Goal: Task Accomplishment & Management: Manage account settings

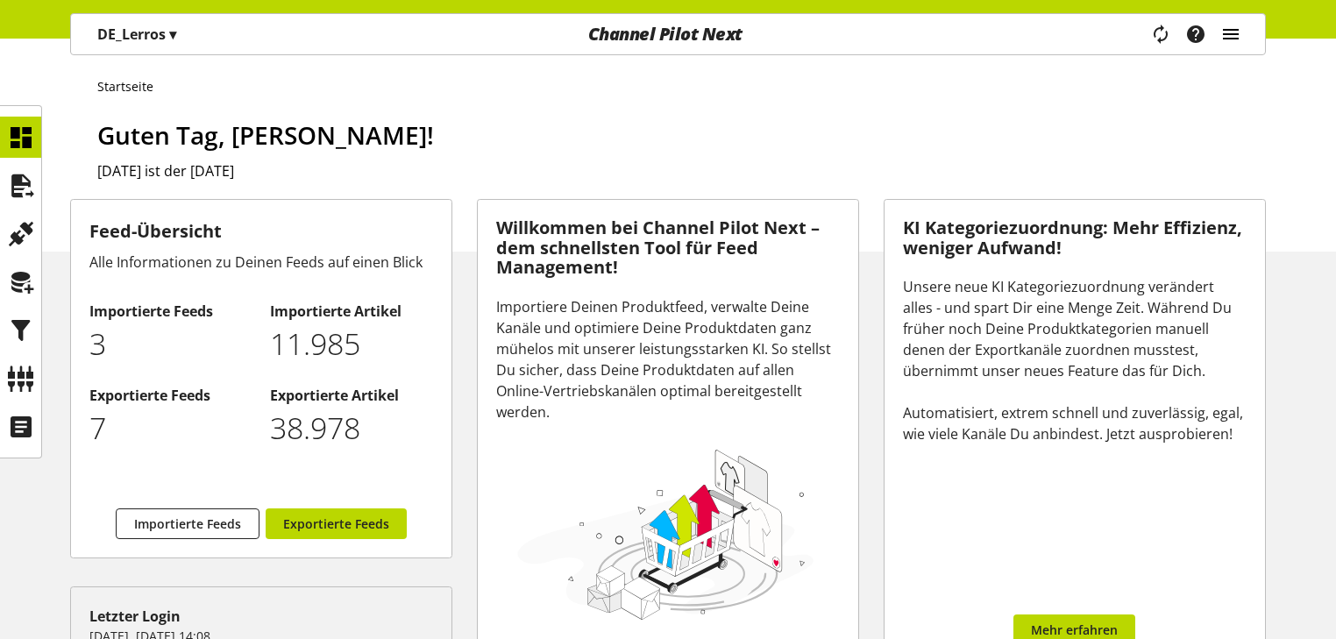
click at [1235, 29] on icon "main navigation" at bounding box center [1230, 34] width 21 height 32
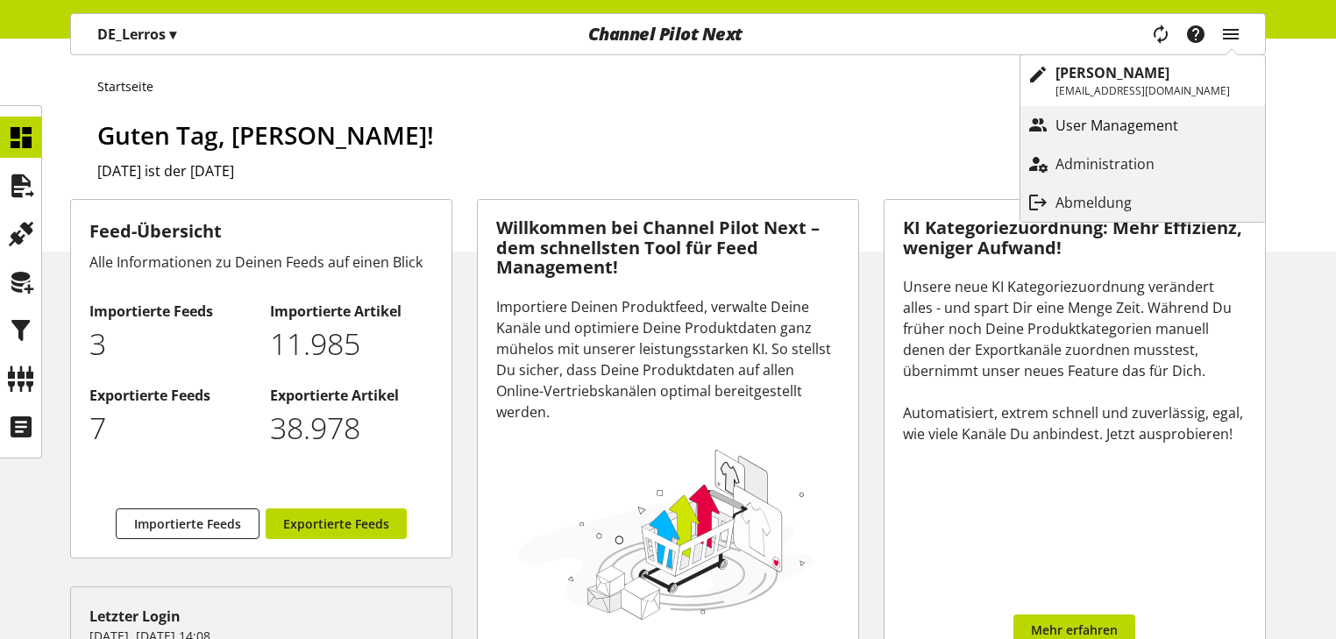
click at [1133, 123] on p "User Management" at bounding box center [1134, 125] width 158 height 21
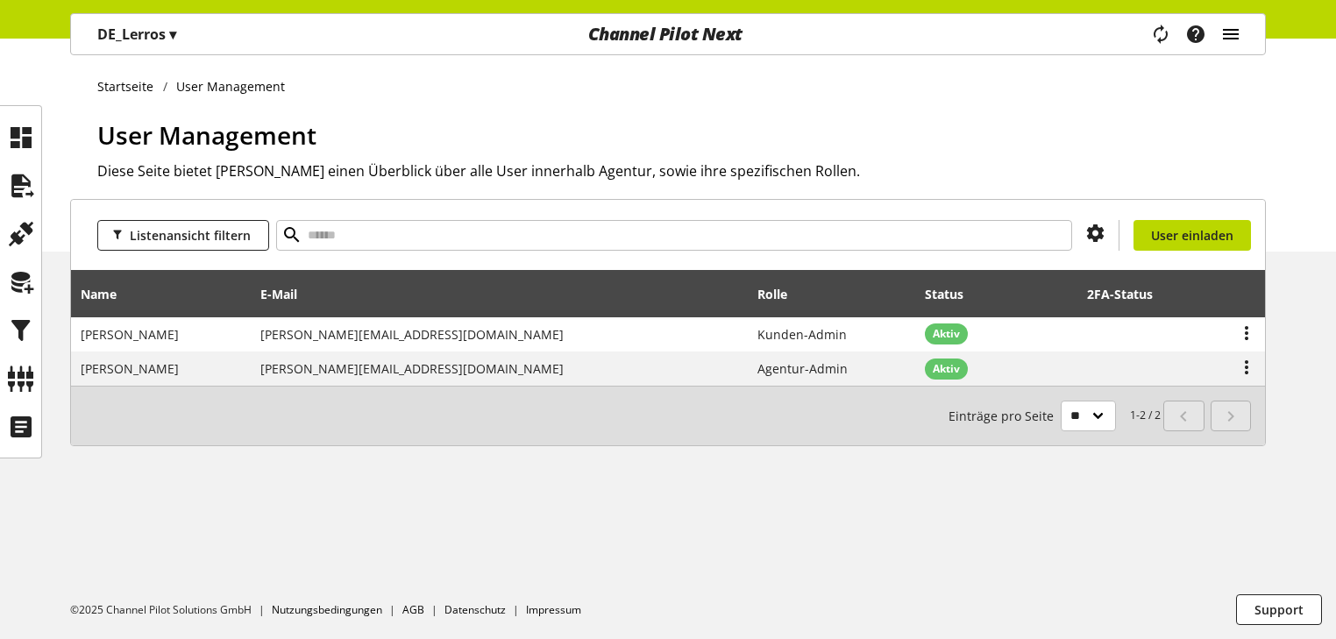
click at [1230, 38] on icon "main navigation" at bounding box center [1230, 34] width 21 height 32
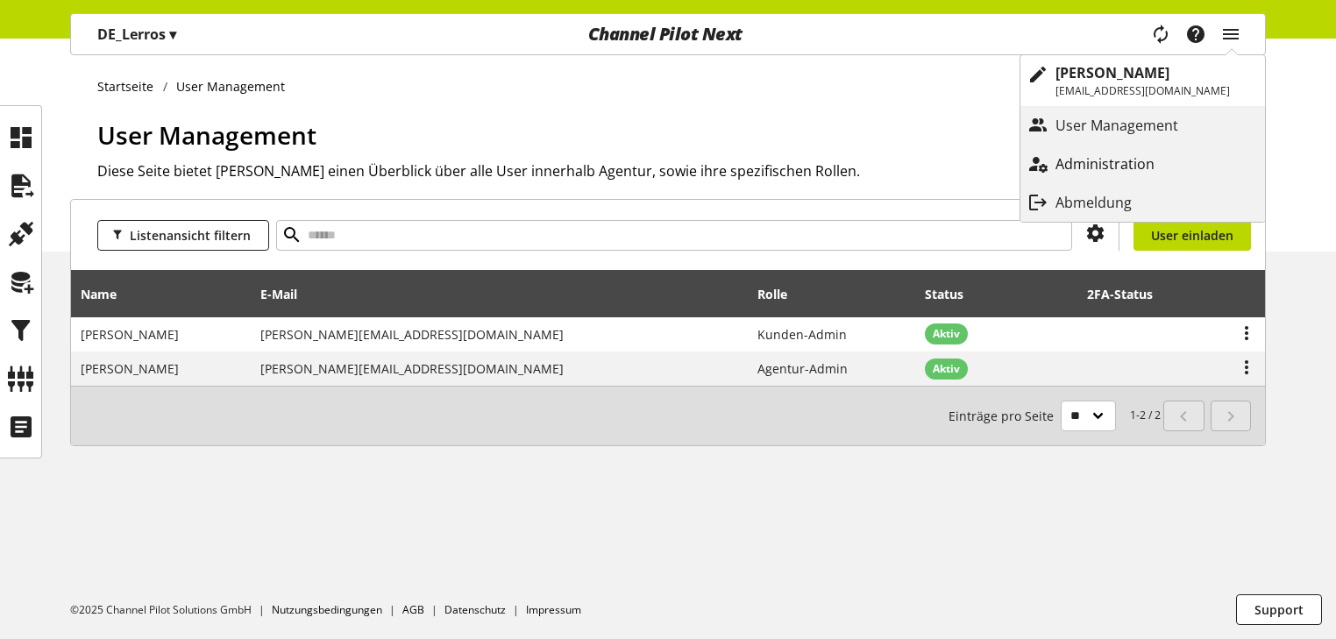
click at [1152, 150] on link "Administration" at bounding box center [1142, 164] width 245 height 32
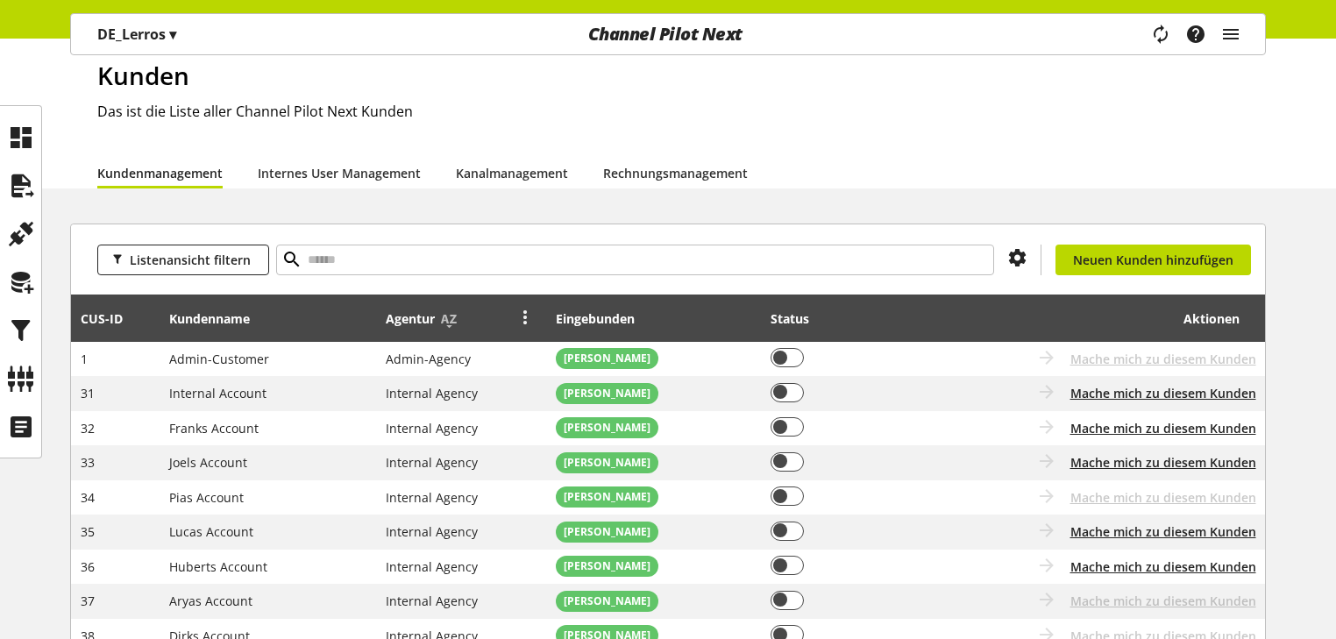
scroll to position [140, 0]
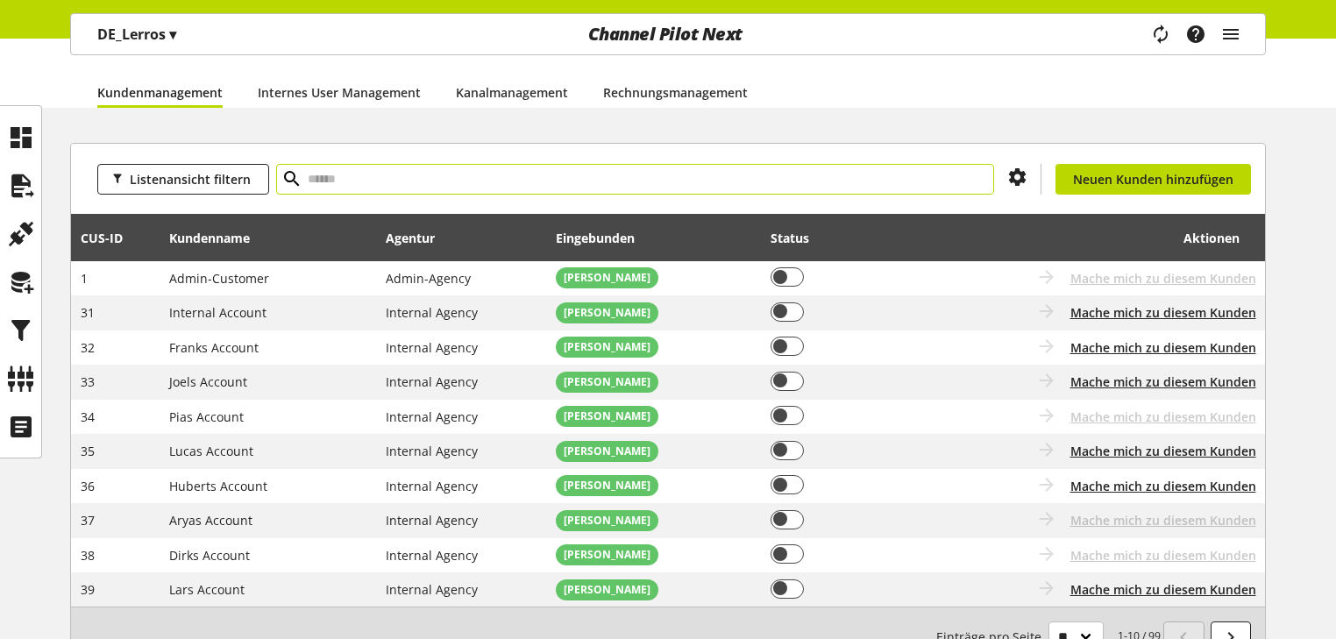
click at [382, 176] on input "text" at bounding box center [635, 179] width 718 height 31
type input "**"
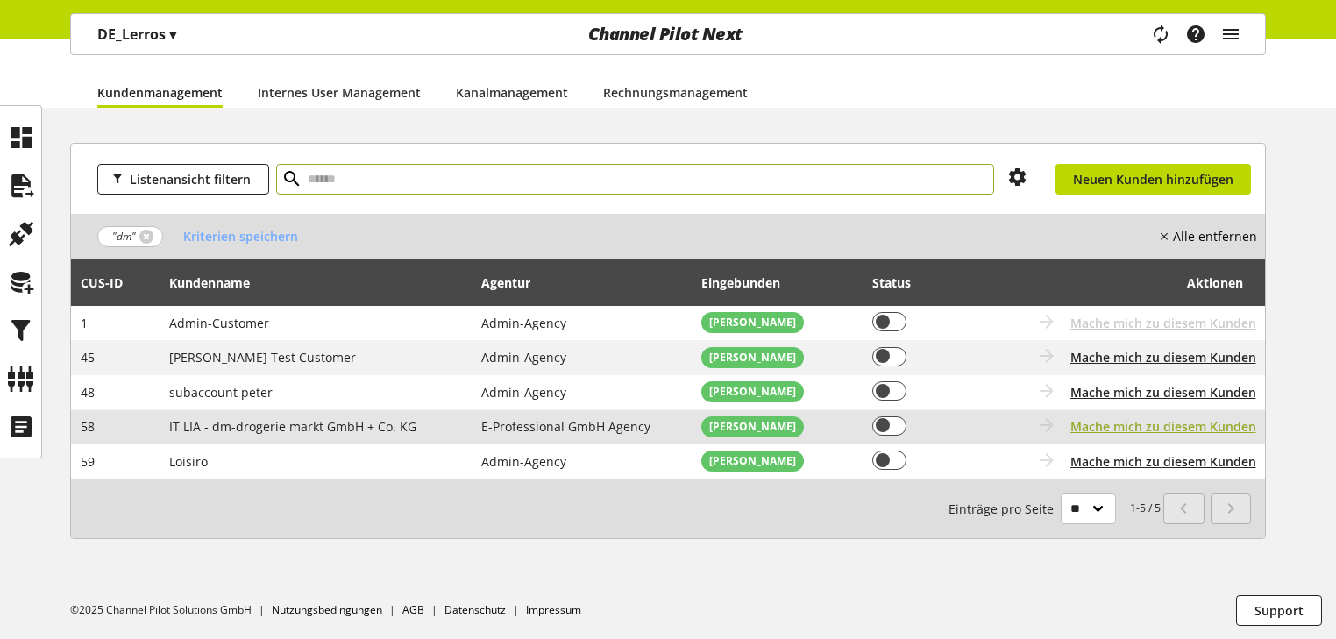
click at [1111, 425] on span "Mache mich zu diesem Kunden" at bounding box center [1163, 426] width 186 height 18
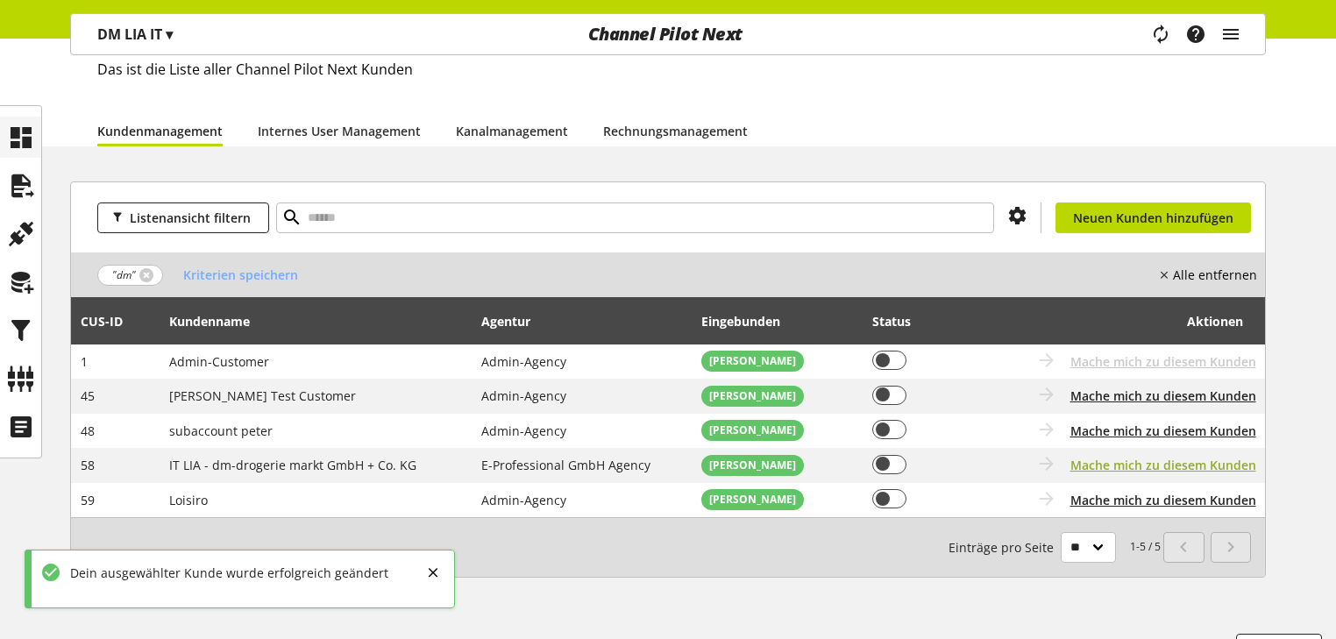
scroll to position [70, 0]
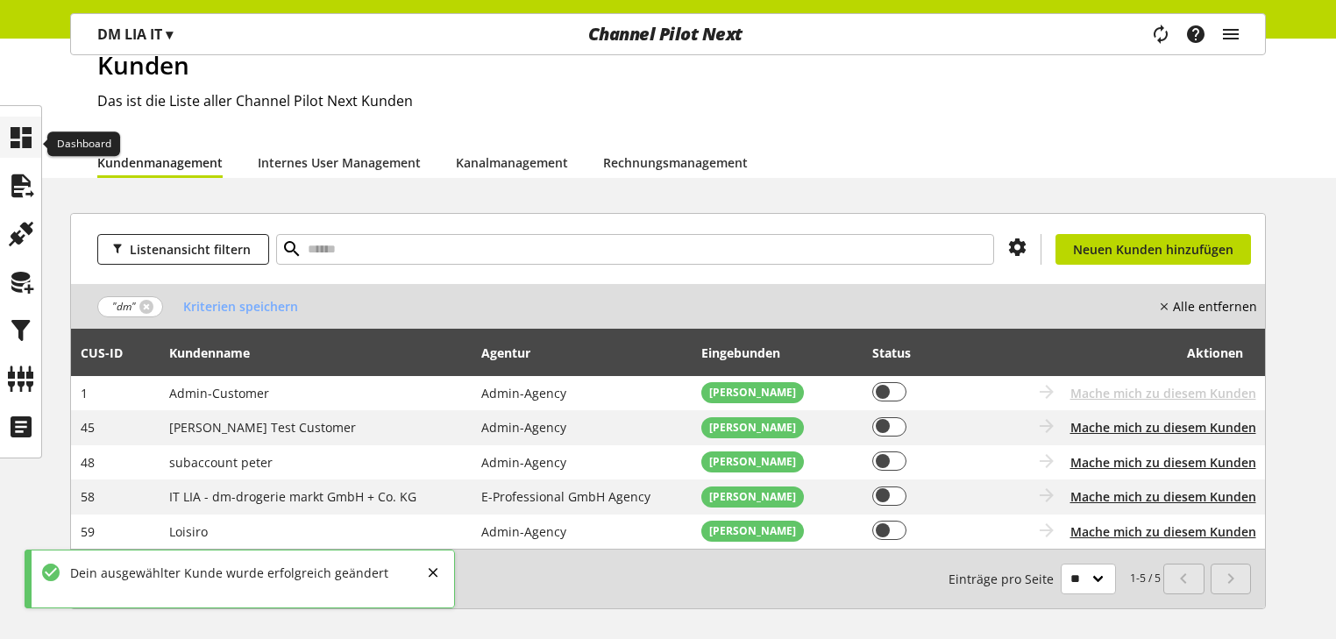
click at [19, 132] on icon at bounding box center [21, 137] width 28 height 35
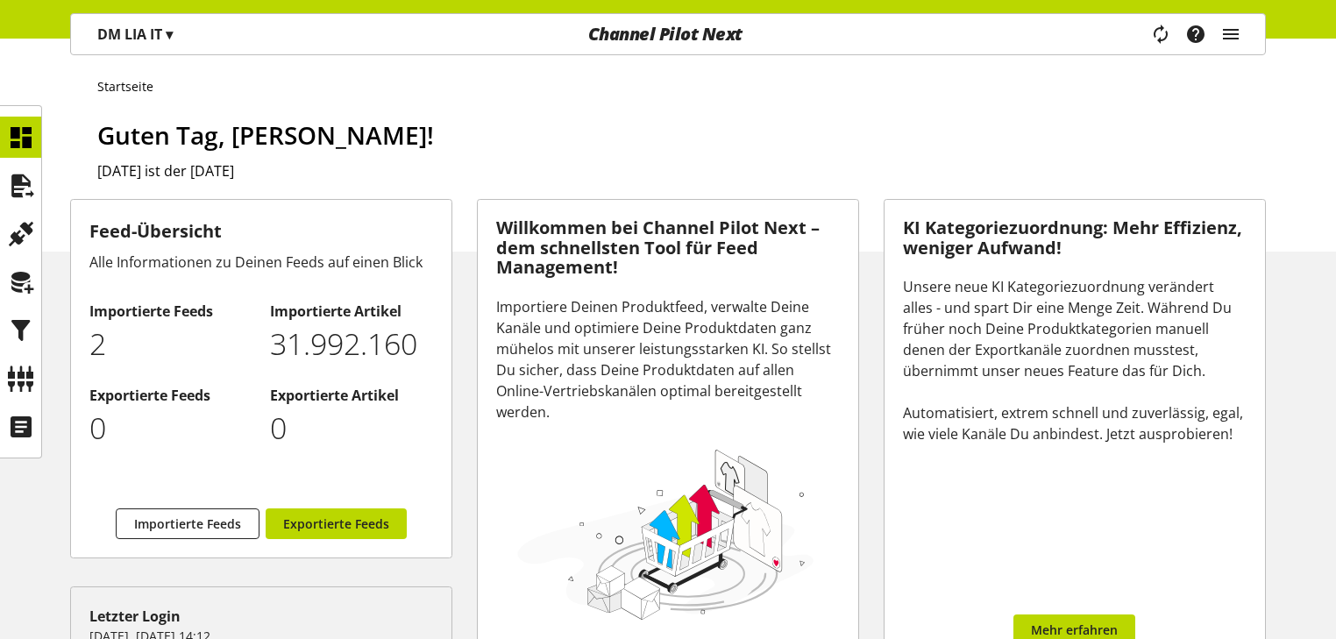
click at [172, 25] on span "▾" at bounding box center [169, 34] width 7 height 19
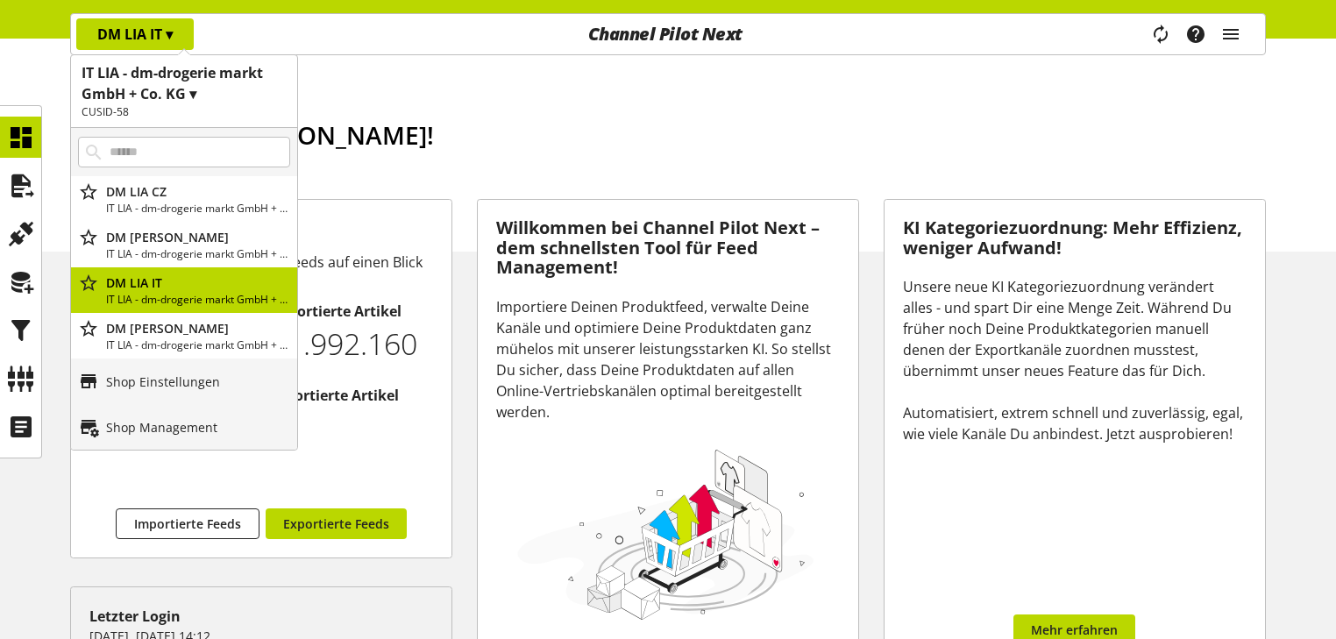
click at [173, 32] on span "▾" at bounding box center [169, 34] width 7 height 19
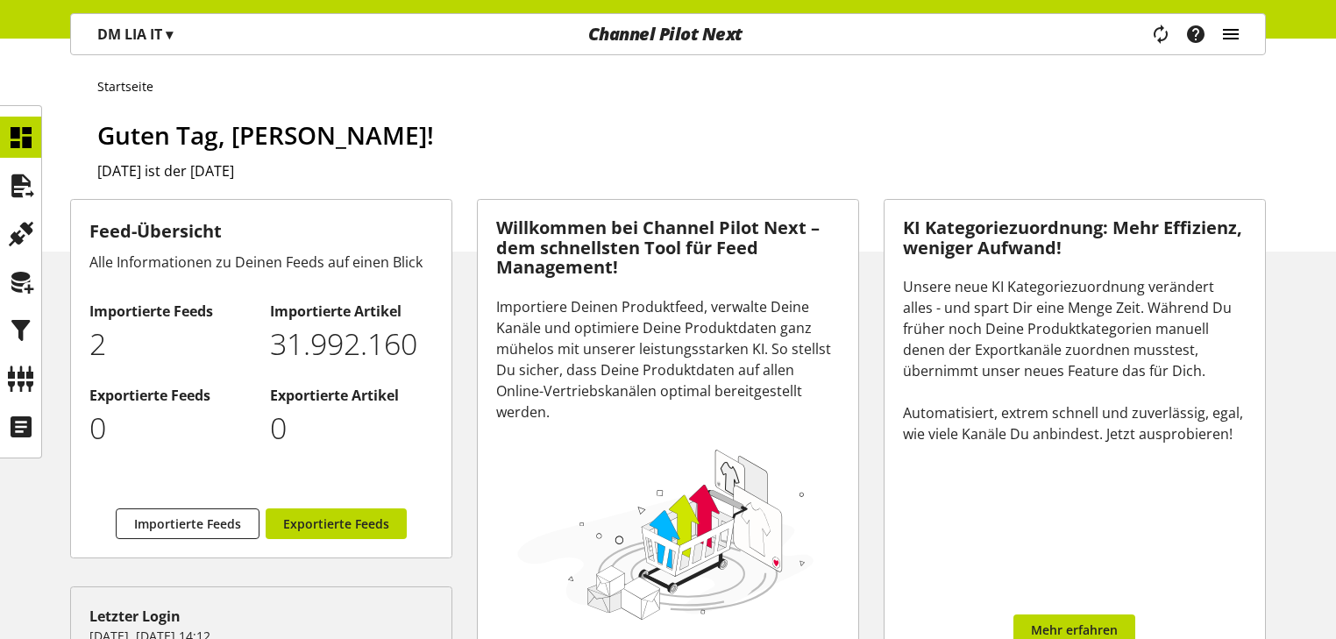
click at [1223, 31] on icon "main navigation" at bounding box center [1230, 34] width 21 height 32
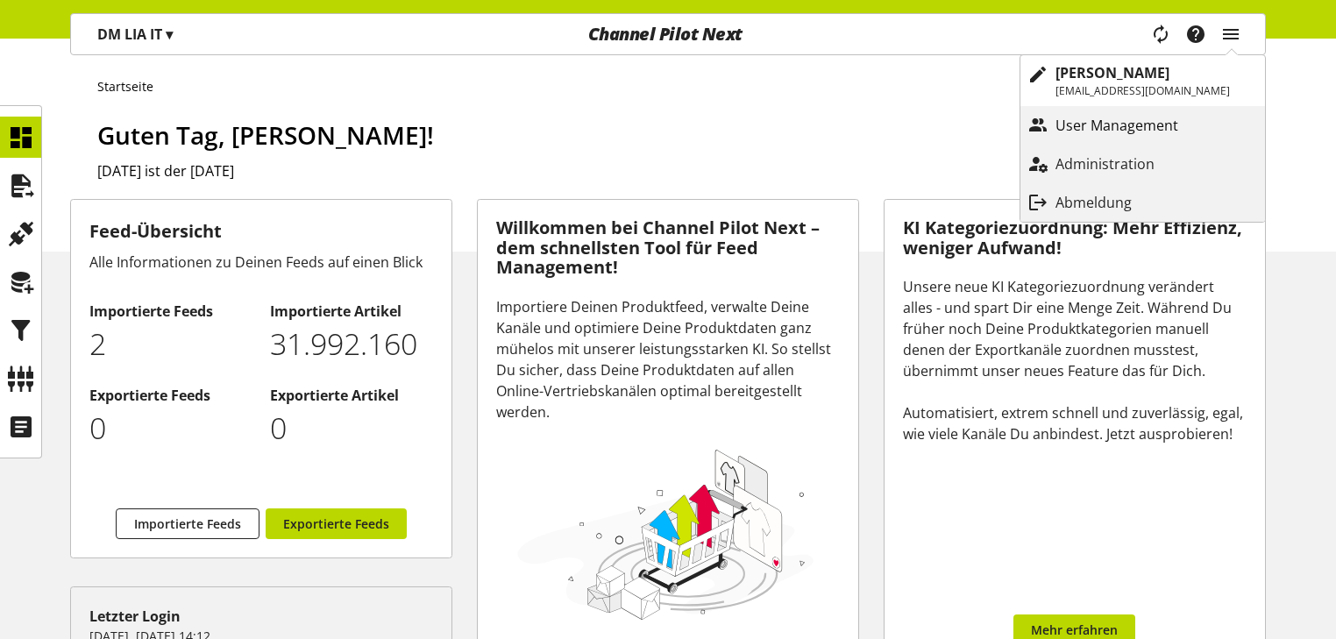
click at [1142, 124] on p "User Management" at bounding box center [1134, 125] width 158 height 21
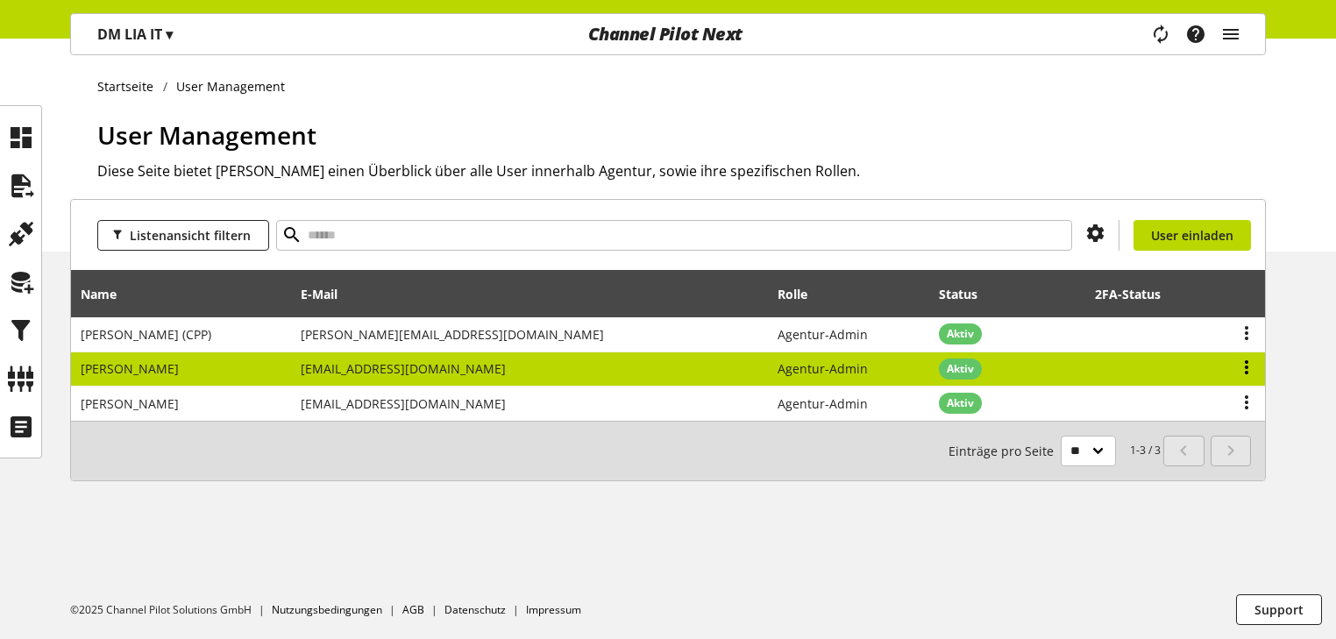
click at [1248, 366] on icon at bounding box center [1246, 367] width 21 height 32
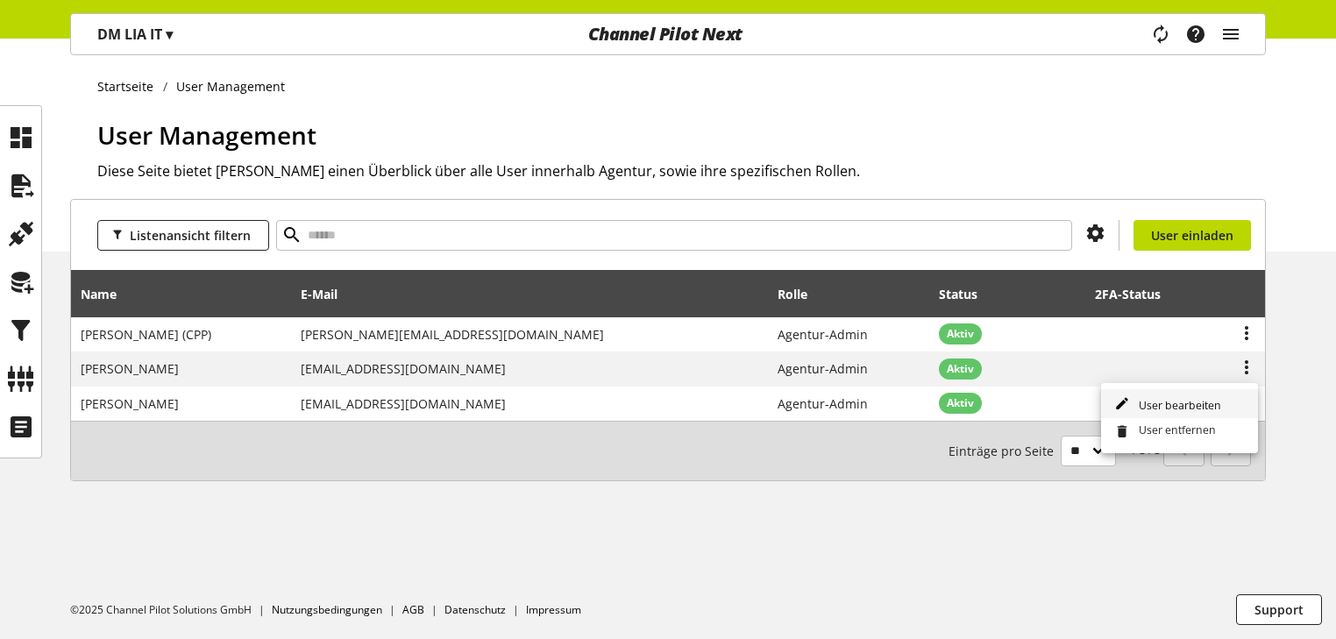
click at [1186, 406] on span "User bearbeiten" at bounding box center [1176, 405] width 89 height 15
select select "**********"
select select "******"
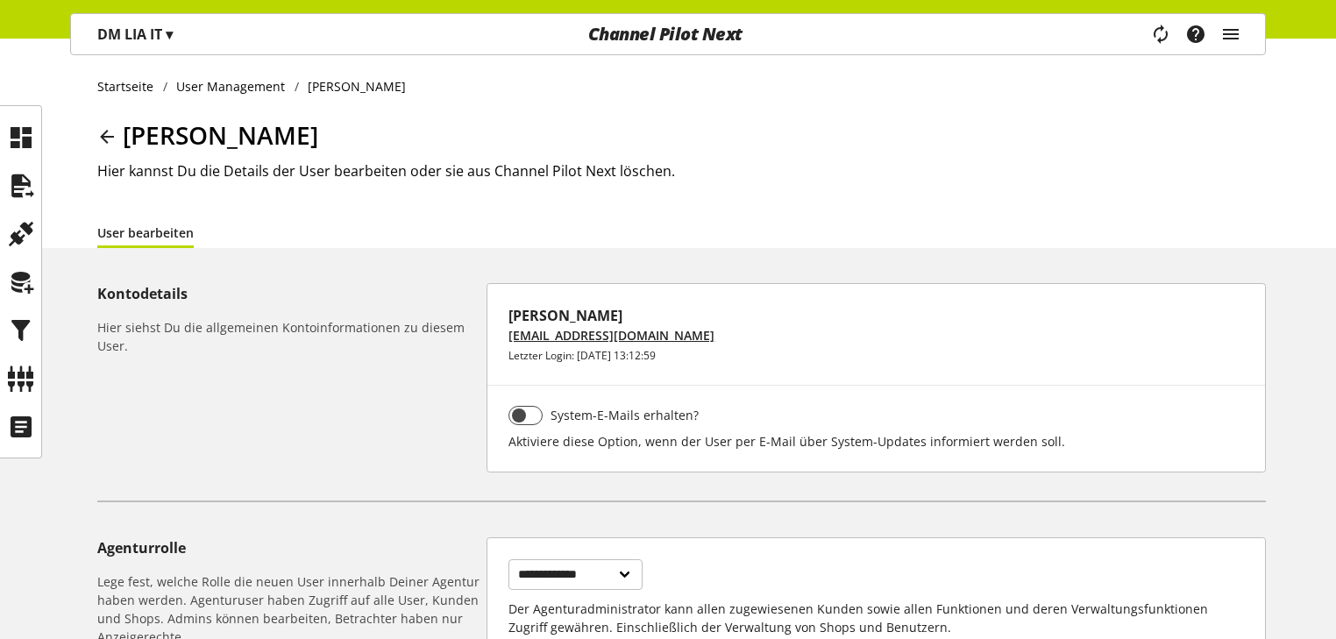
click at [111, 134] on icon at bounding box center [106, 137] width 21 height 32
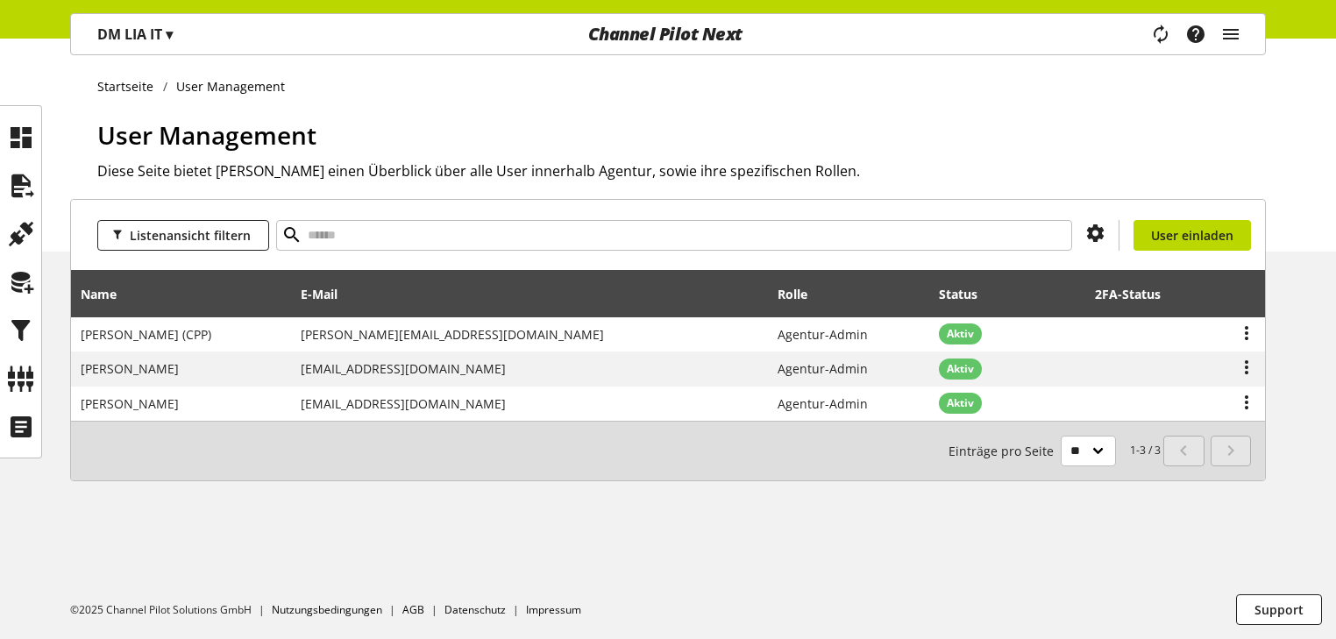
click at [160, 36] on p "DM LIA IT ▾" at bounding box center [134, 34] width 75 height 21
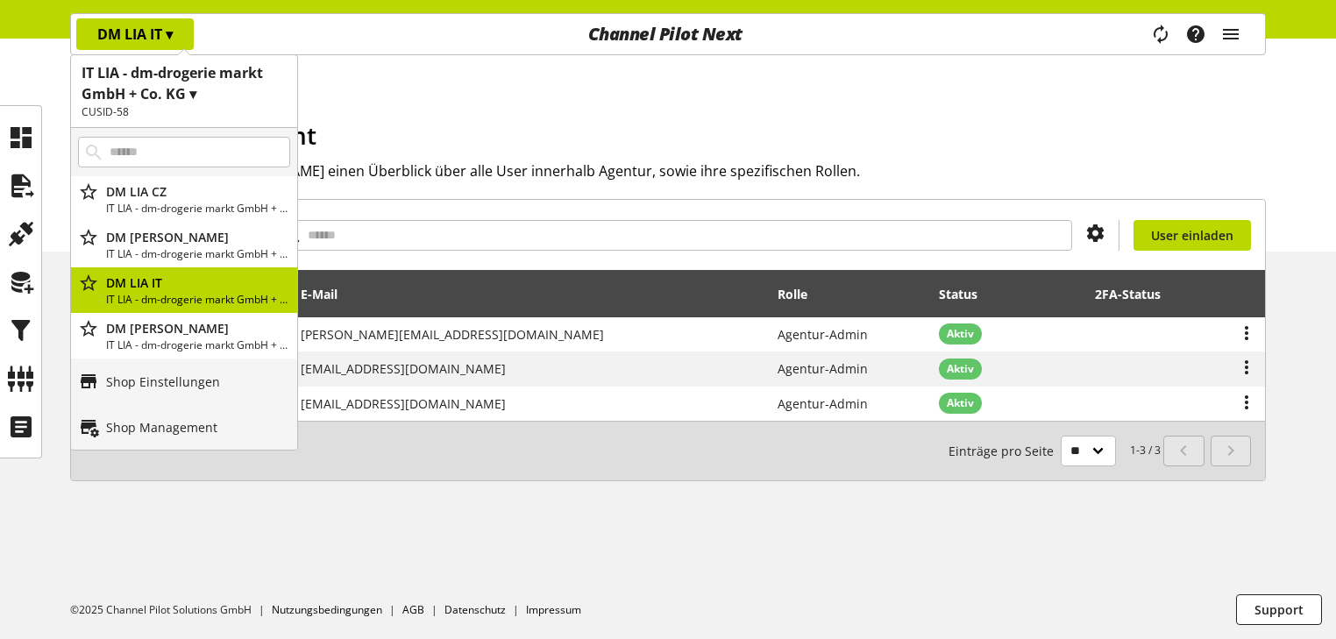
click at [166, 36] on span "▾" at bounding box center [169, 34] width 7 height 19
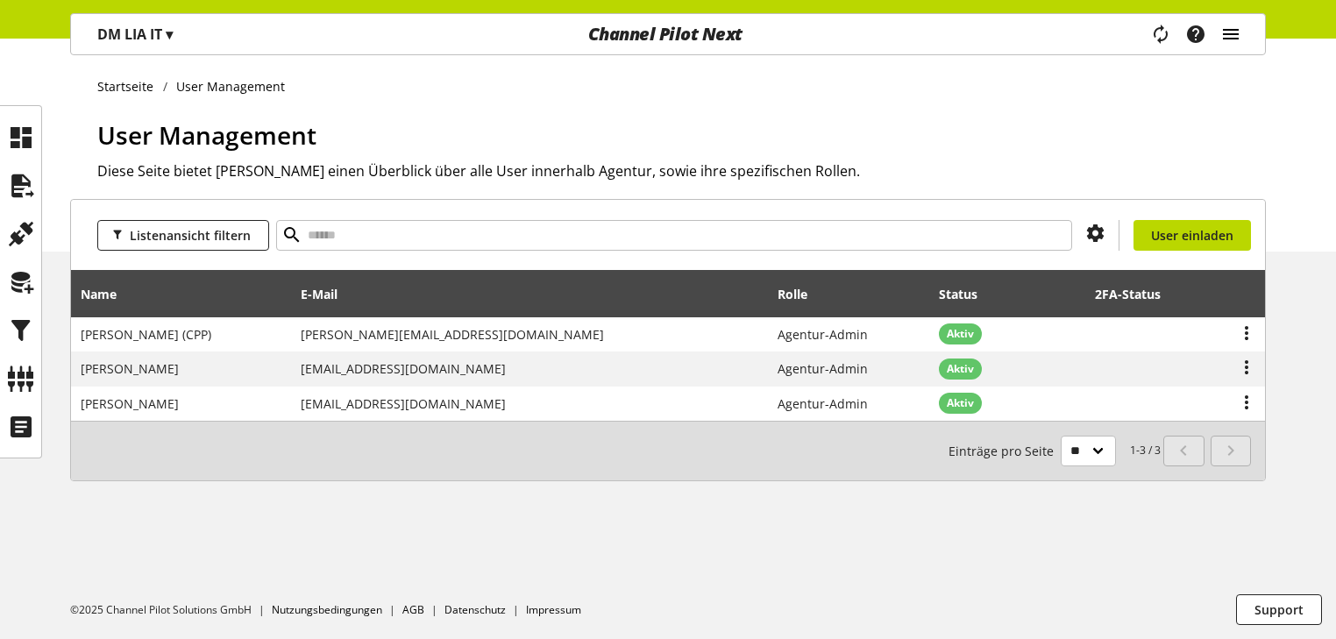
click at [1229, 35] on icon "main navigation" at bounding box center [1230, 34] width 21 height 32
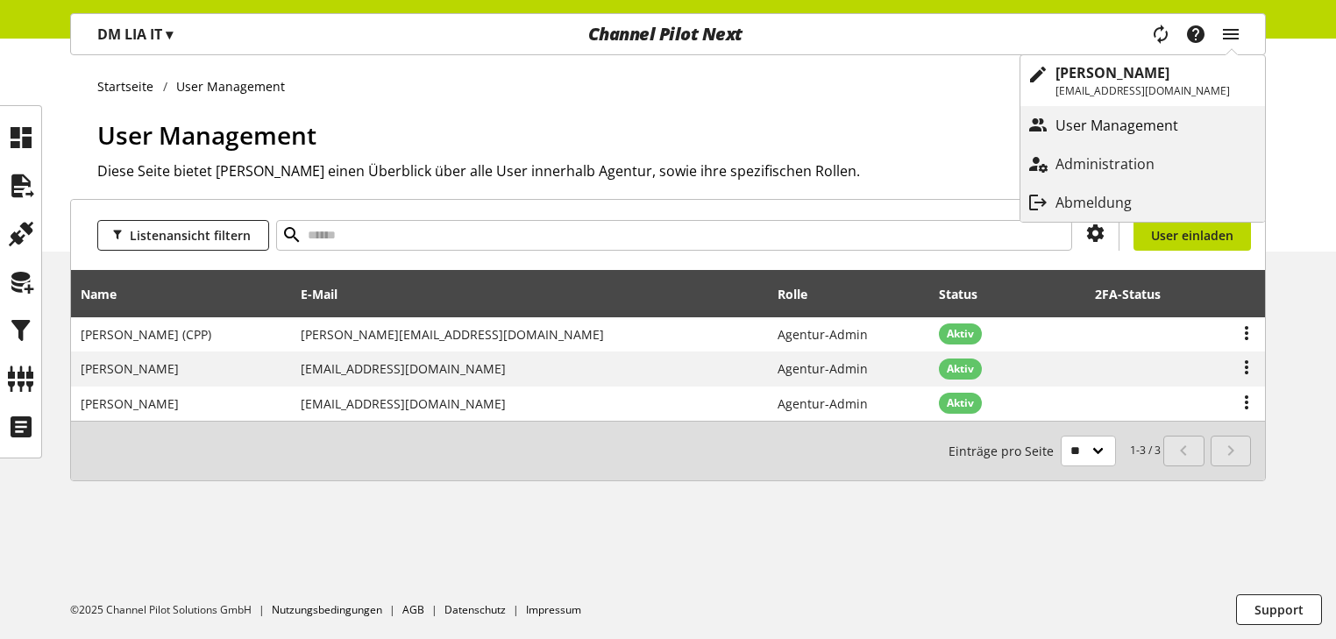
click at [1144, 123] on p "User Management" at bounding box center [1134, 125] width 158 height 21
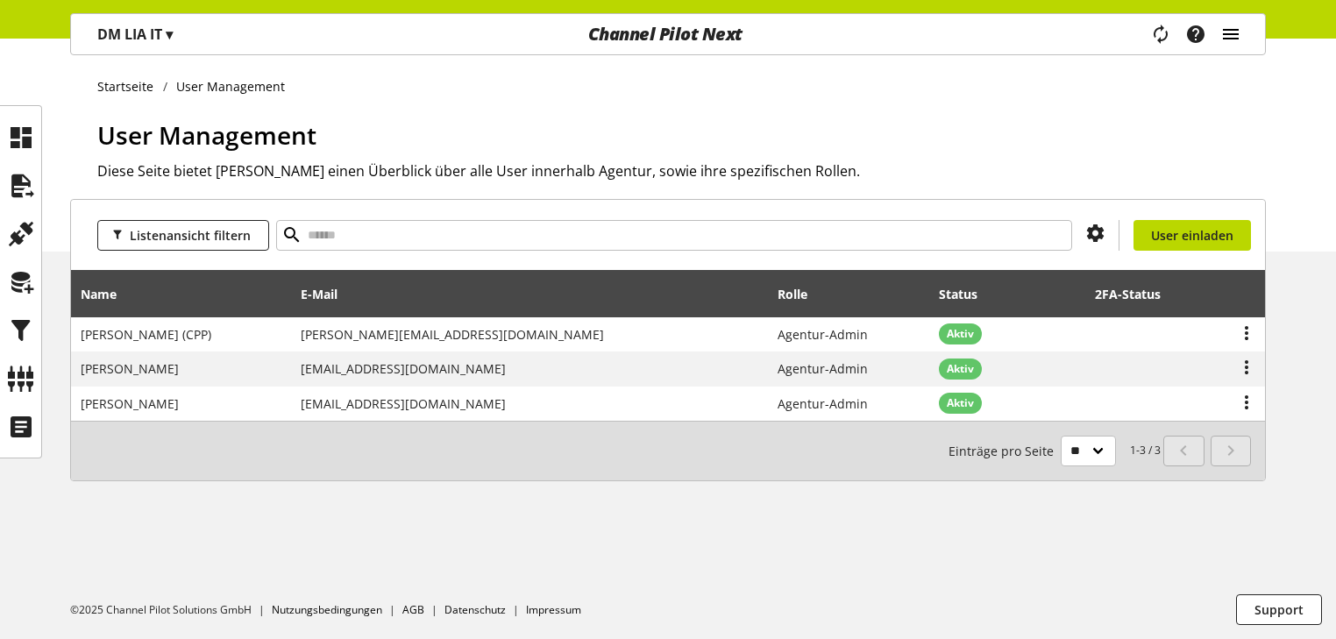
click at [1234, 42] on icon "main navigation" at bounding box center [1230, 34] width 21 height 32
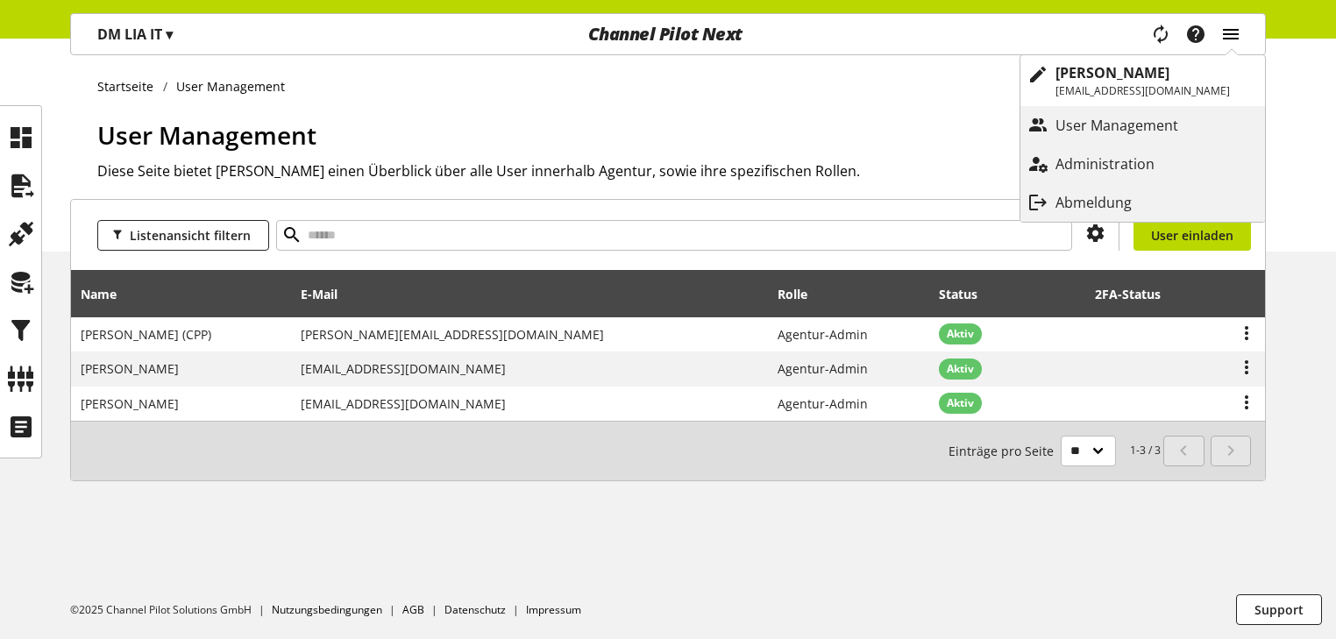
click at [1231, 34] on icon "main navigation" at bounding box center [1230, 34] width 21 height 32
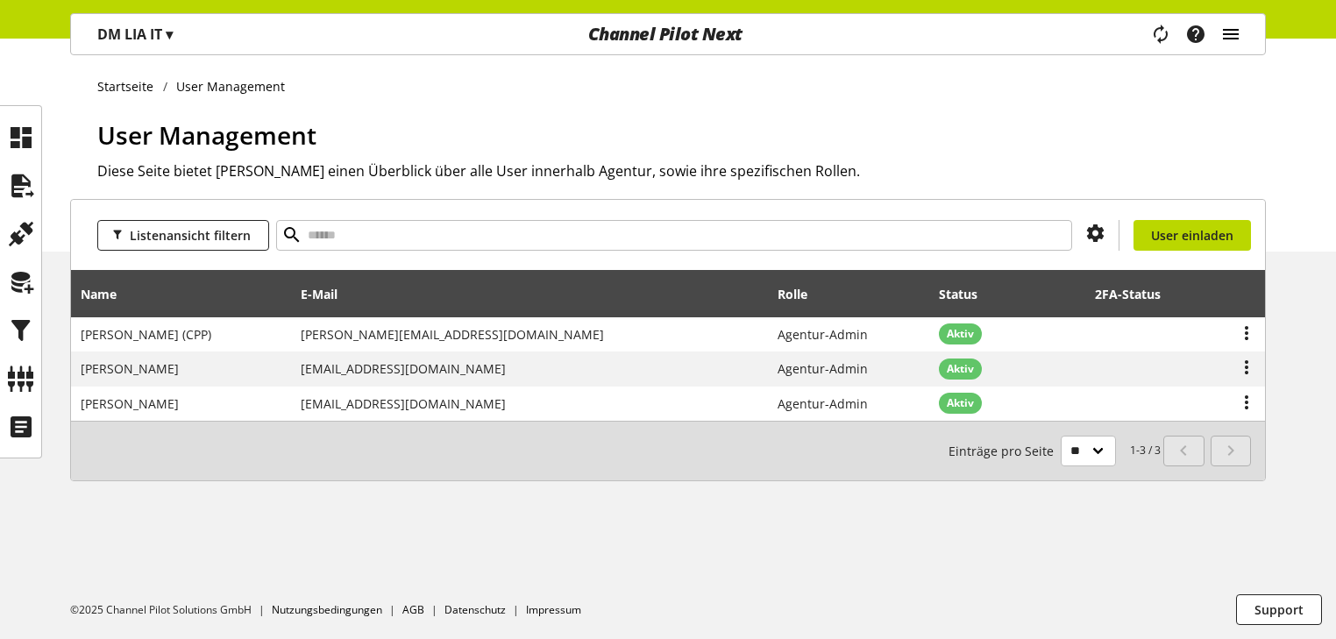
click at [1237, 39] on icon "main navigation" at bounding box center [1230, 34] width 21 height 32
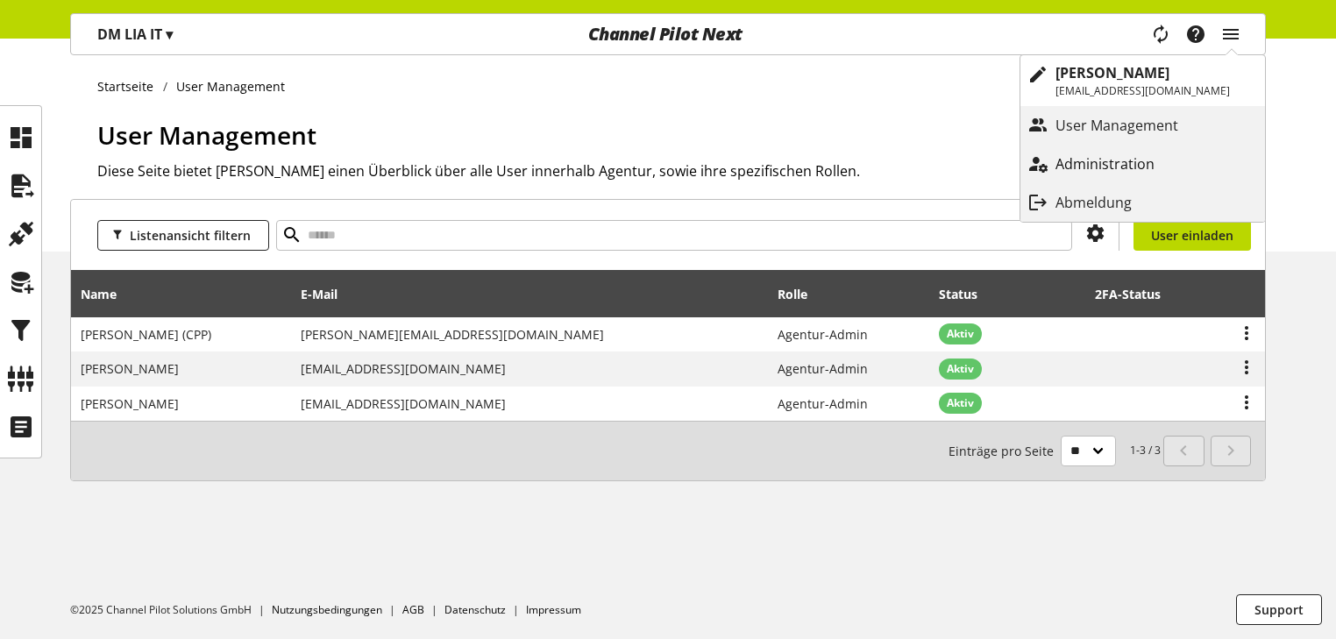
click at [1163, 162] on p "Administration" at bounding box center [1122, 163] width 134 height 21
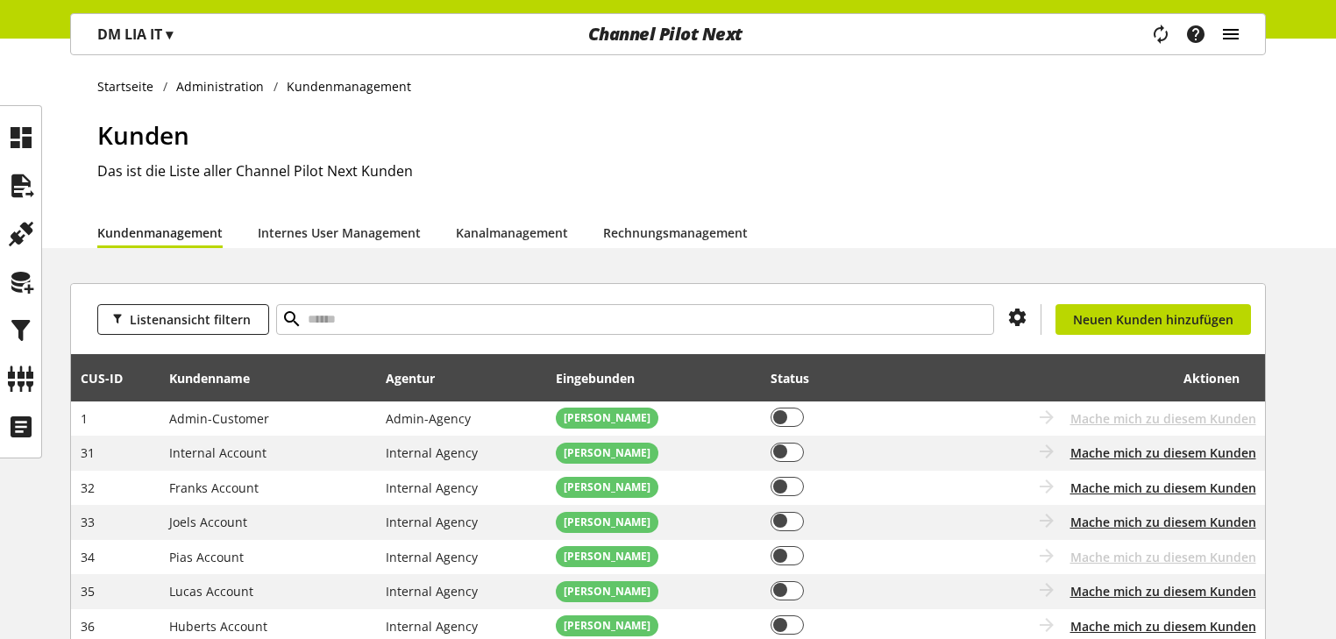
click at [1234, 38] on icon "main navigation" at bounding box center [1230, 34] width 21 height 32
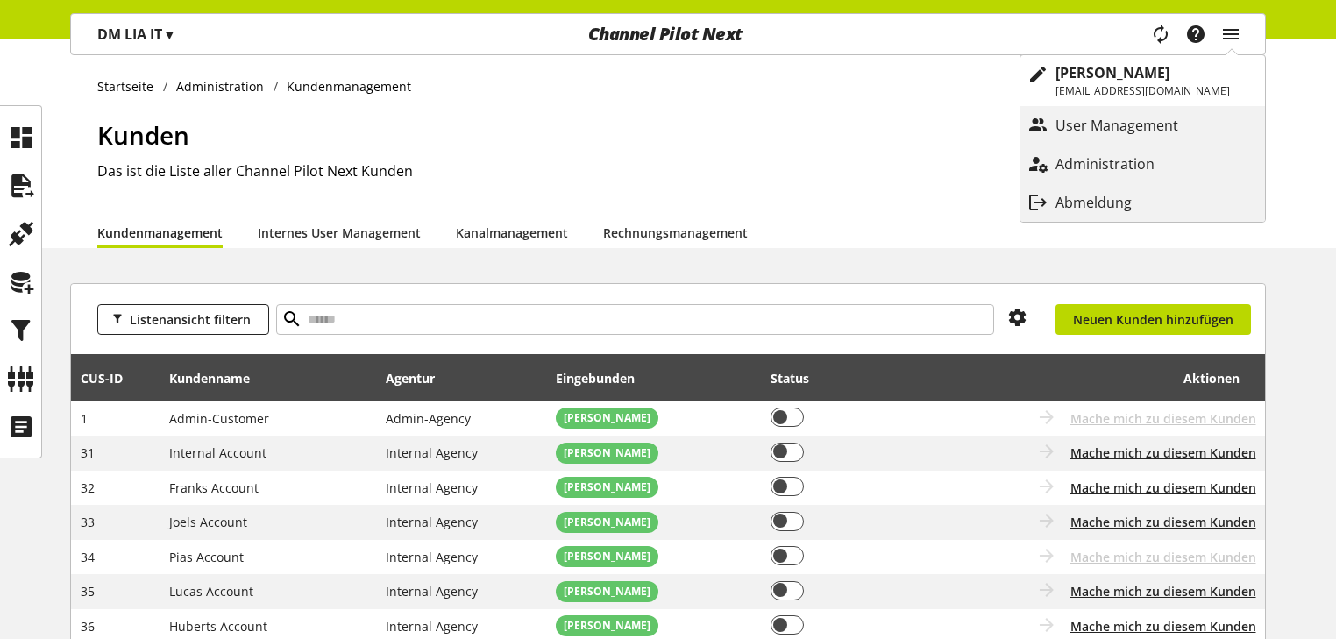
click at [1140, 203] on p "Abmeldung" at bounding box center [1110, 202] width 111 height 21
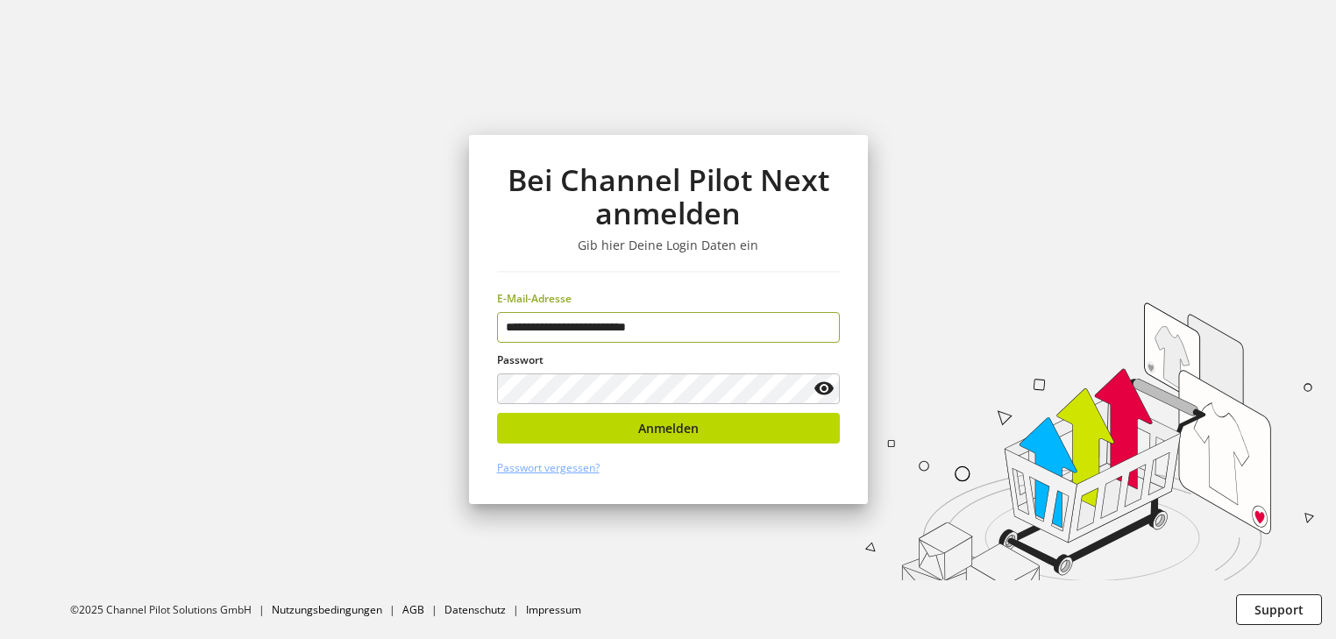
click at [723, 315] on input "**********" at bounding box center [668, 327] width 343 height 31
type input "**********"
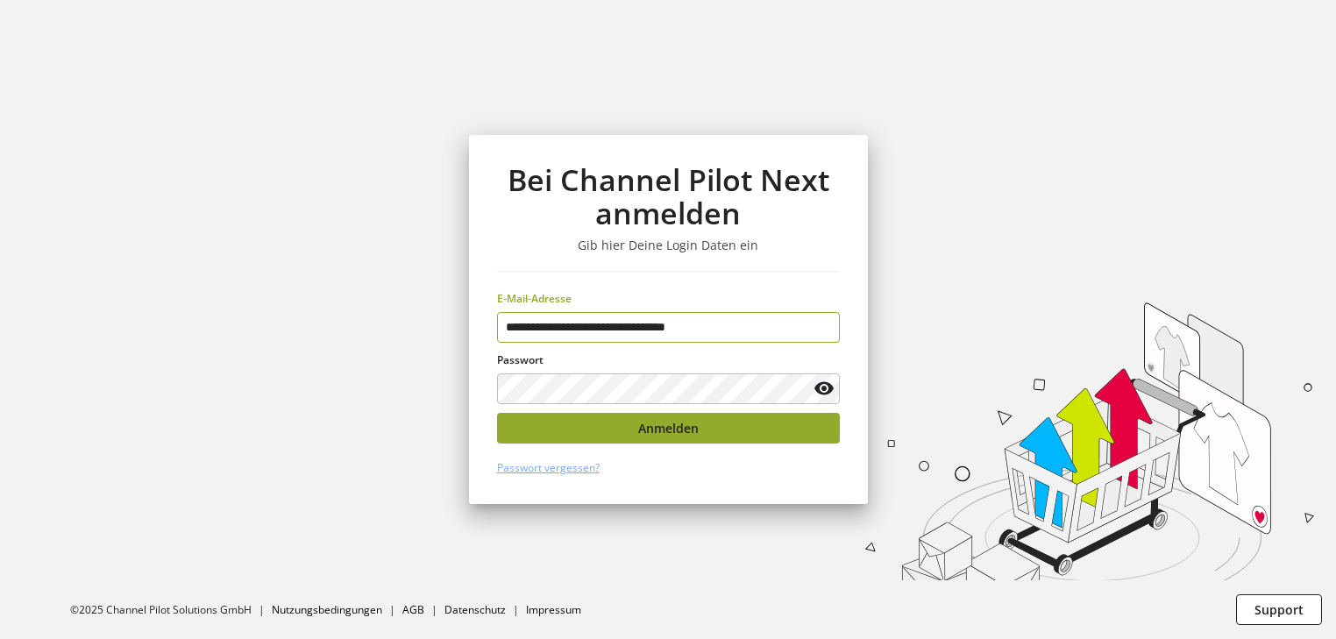
click at [711, 428] on button "Anmelden" at bounding box center [668, 428] width 343 height 31
